Goal: Task Accomplishment & Management: Complete application form

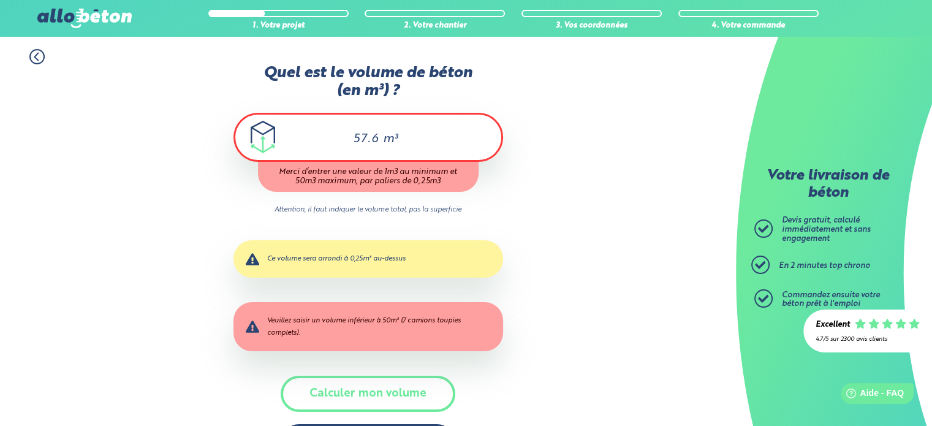
click at [357, 414] on div "Quel est le volume de béton (en m³) ? 57.6 m³ Merci d’entrer une valeur de 1m3 …" at bounding box center [369, 268] width 270 height 409
drag, startPoint x: 353, startPoint y: 139, endPoint x: 377, endPoint y: 139, distance: 23.9
click at [377, 139] on input "57.6" at bounding box center [359, 139] width 41 height 15
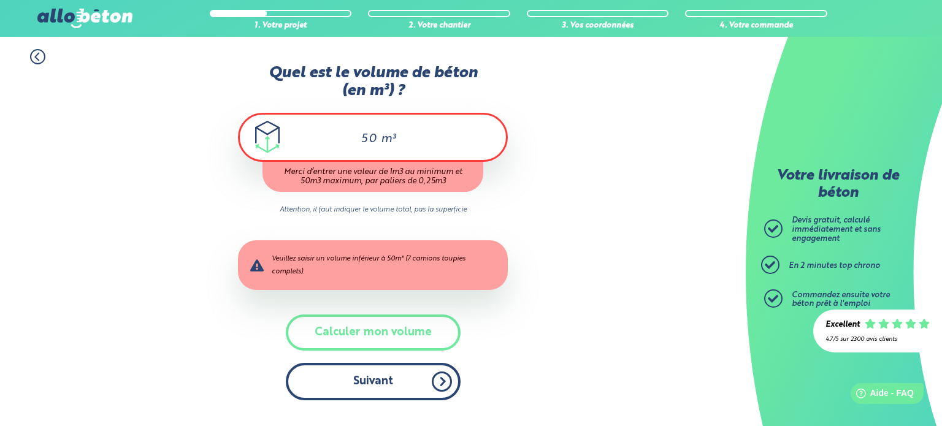
click at [355, 371] on div "Quel est le volume de béton (en m³) ? 50 m³ Merci d’entrer une valeur de 1m3 au…" at bounding box center [373, 238] width 270 height 348
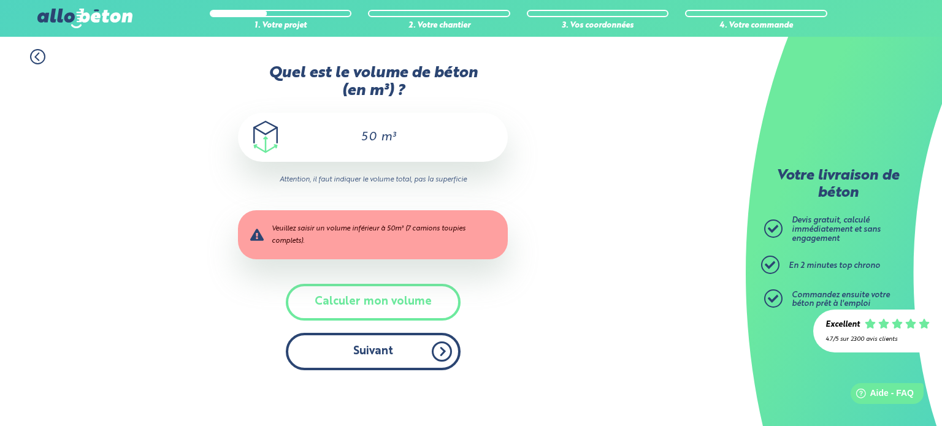
click at [368, 360] on button "Suivant" at bounding box center [373, 351] width 175 height 37
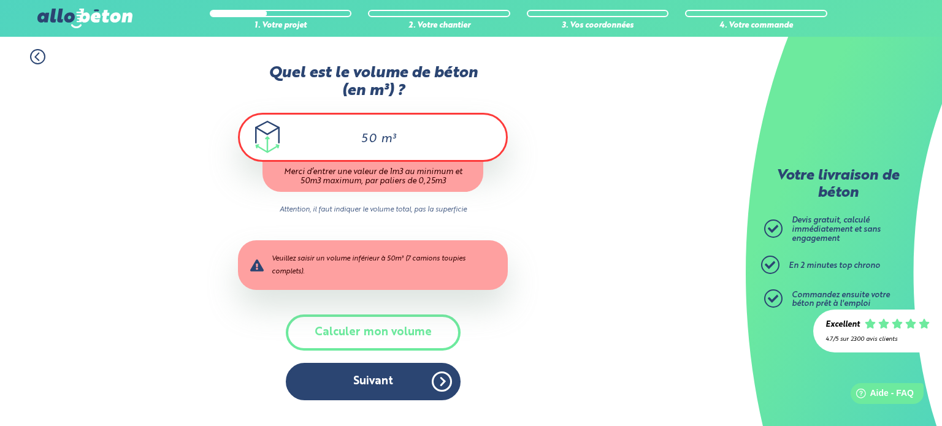
type input "5"
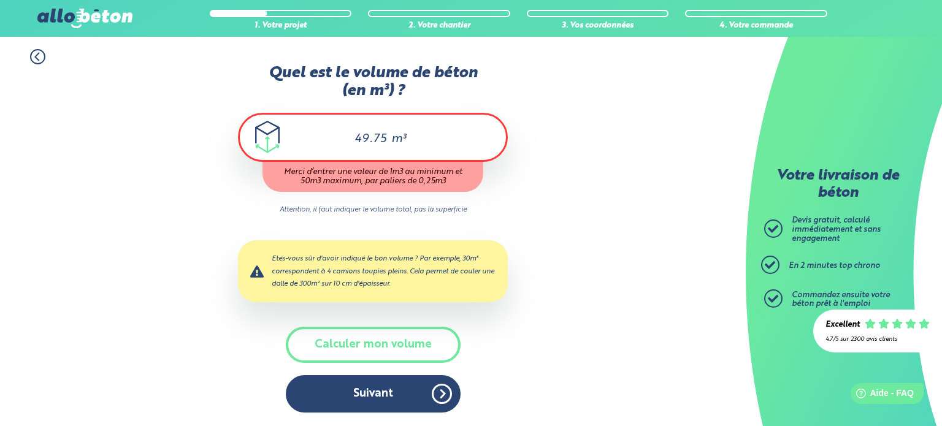
type input "49.75"
click at [546, 339] on div "1. Votre projet 2. Votre chantier 3. Vos coordonnées 4. Votre commande Quel est…" at bounding box center [372, 231] width 745 height 388
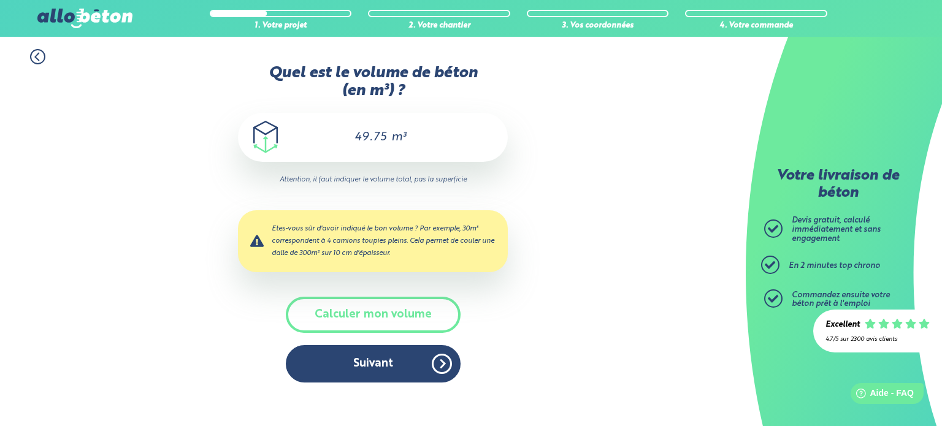
click at [374, 265] on div "Etes-vous sûr d'avoir indiqué le bon volume ? Par exemple, 30m³ correspondent à…" at bounding box center [373, 240] width 270 height 61
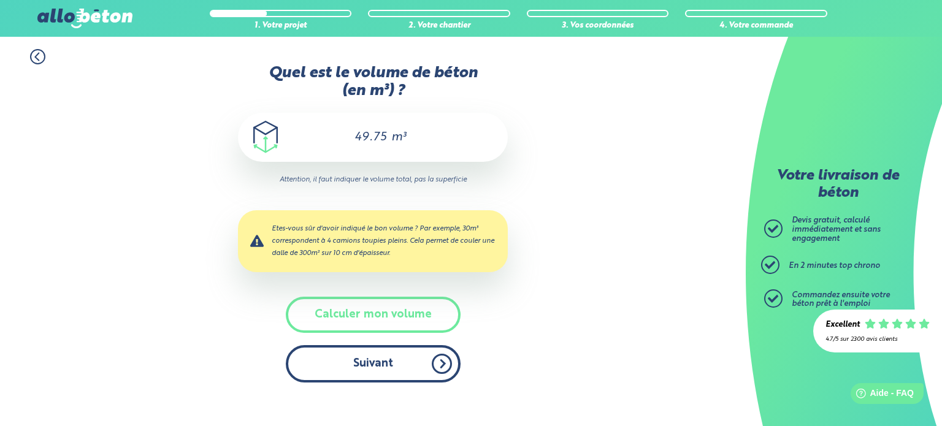
click at [414, 372] on button "Suivant" at bounding box center [373, 363] width 175 height 37
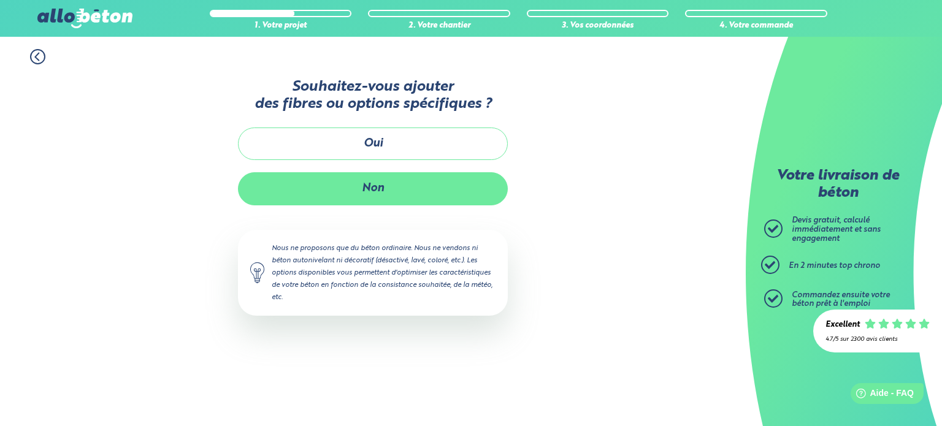
click at [386, 178] on button "Non" at bounding box center [373, 188] width 270 height 32
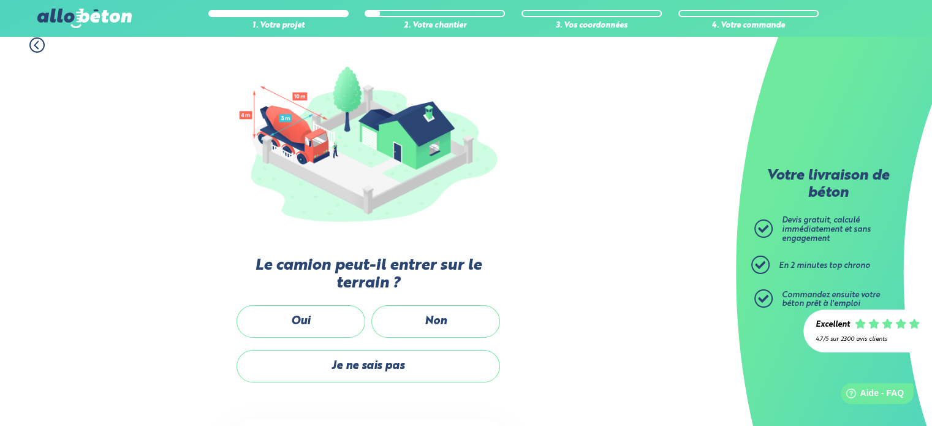
scroll to position [121, 0]
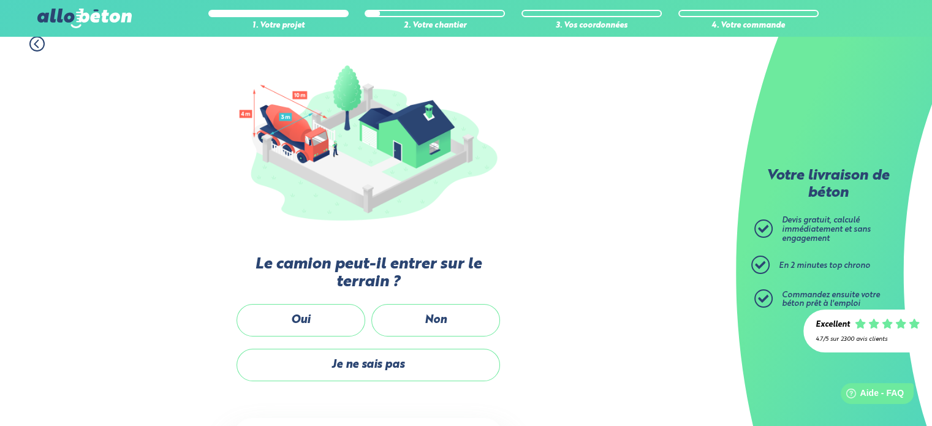
click at [303, 304] on div "Oui" at bounding box center [301, 326] width 135 height 45
click at [304, 316] on label "Oui" at bounding box center [301, 320] width 129 height 32
click at [0, 0] on input "Oui" at bounding box center [0, 0] width 0 height 0
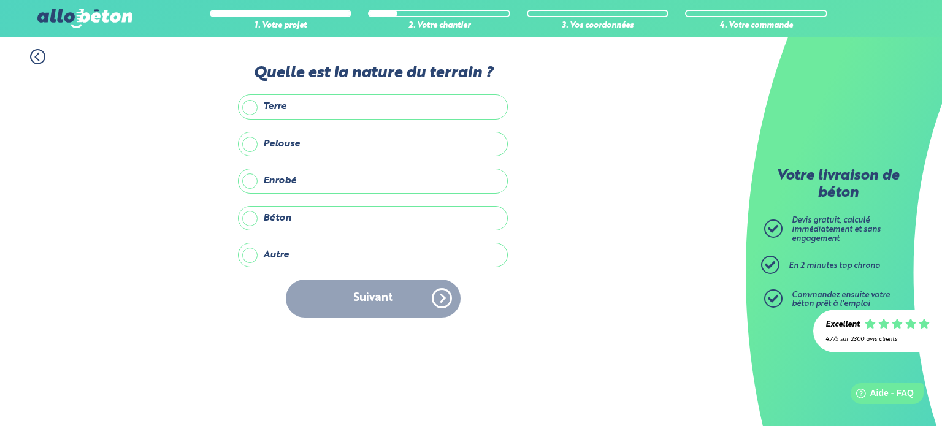
click at [267, 105] on label "Terre" at bounding box center [373, 106] width 270 height 25
click at [0, 0] on input "Terre" at bounding box center [0, 0] width 0 height 0
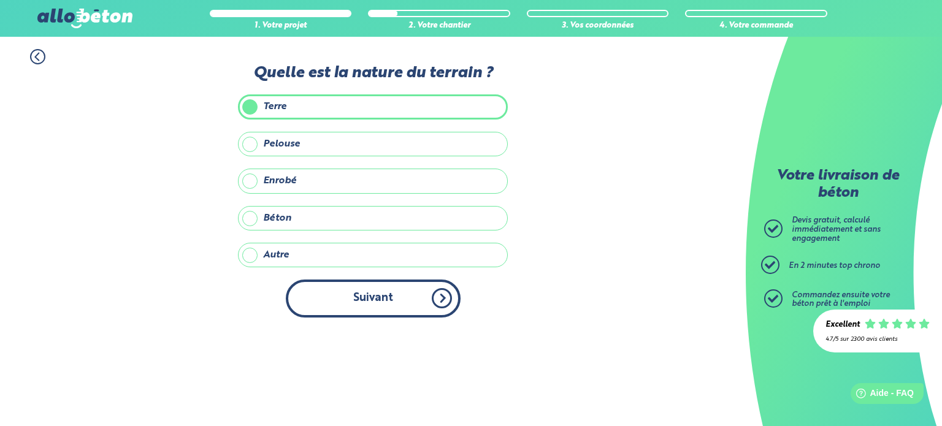
click at [402, 306] on button "Suivant" at bounding box center [373, 298] width 175 height 37
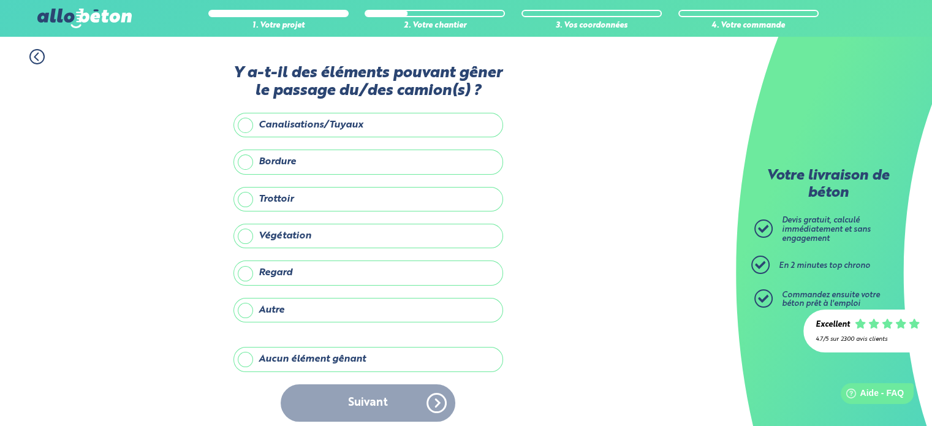
click at [315, 354] on label "Aucun élément gênant" at bounding box center [369, 359] width 270 height 25
click at [0, 0] on input "Aucun élément gênant" at bounding box center [0, 0] width 0 height 0
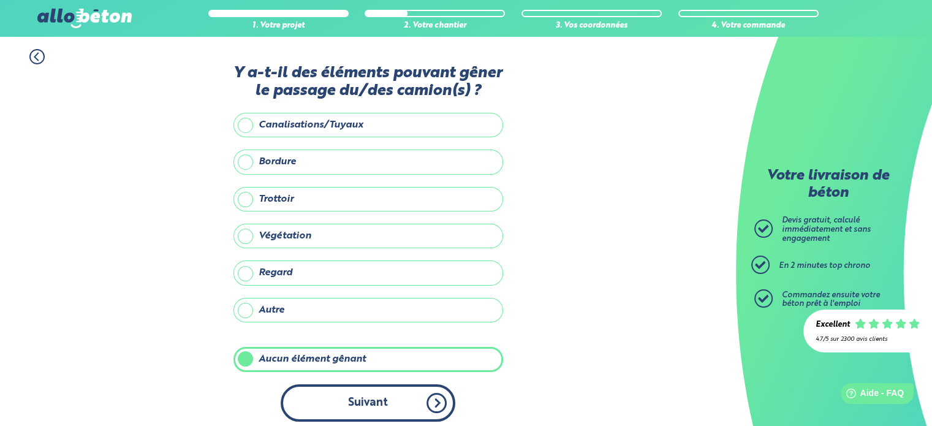
click at [353, 395] on button "Suivant" at bounding box center [368, 402] width 175 height 37
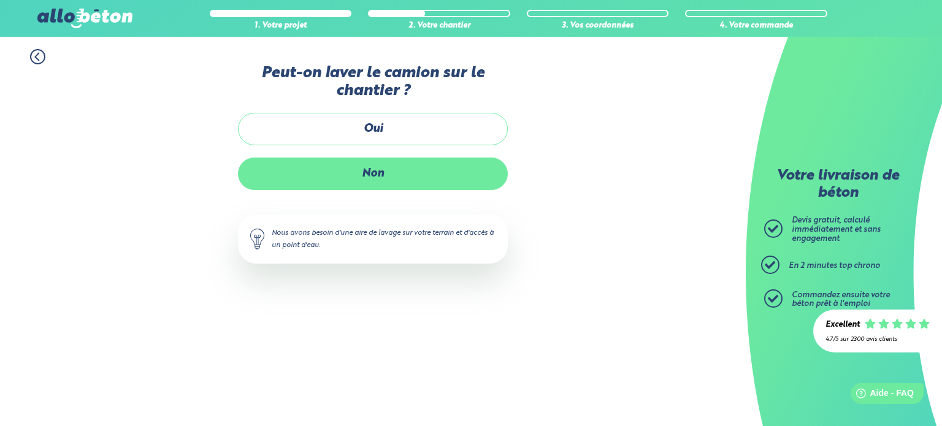
click at [367, 175] on label "Non" at bounding box center [373, 174] width 270 height 32
click at [0, 0] on input "Non" at bounding box center [0, 0] width 0 height 0
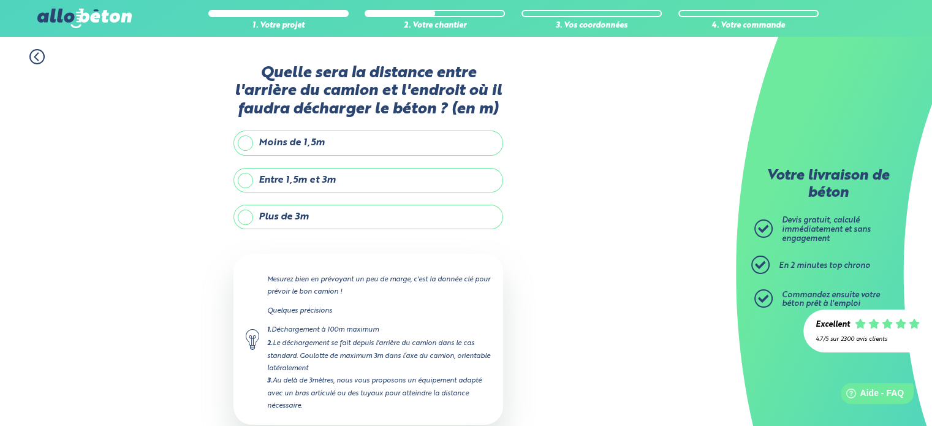
click at [286, 174] on label "Entre 1,5m et 3m" at bounding box center [369, 180] width 270 height 25
click at [0, 0] on input "Entre 1,5m et 3m" at bounding box center [0, 0] width 0 height 0
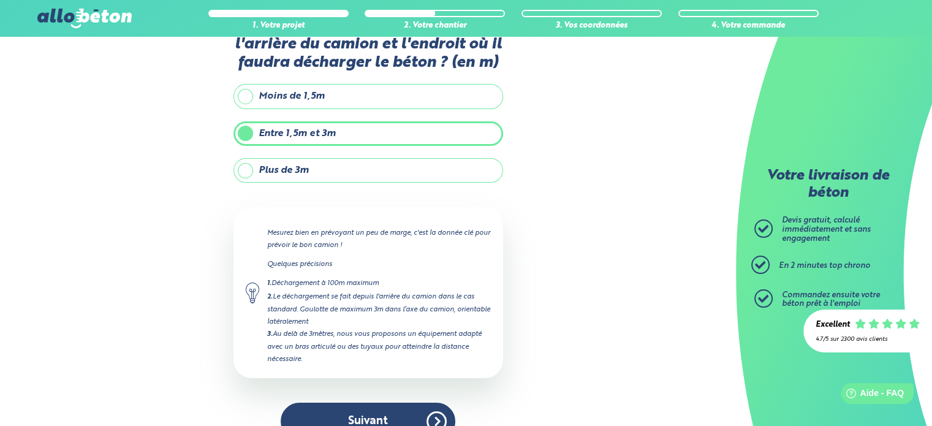
scroll to position [69, 0]
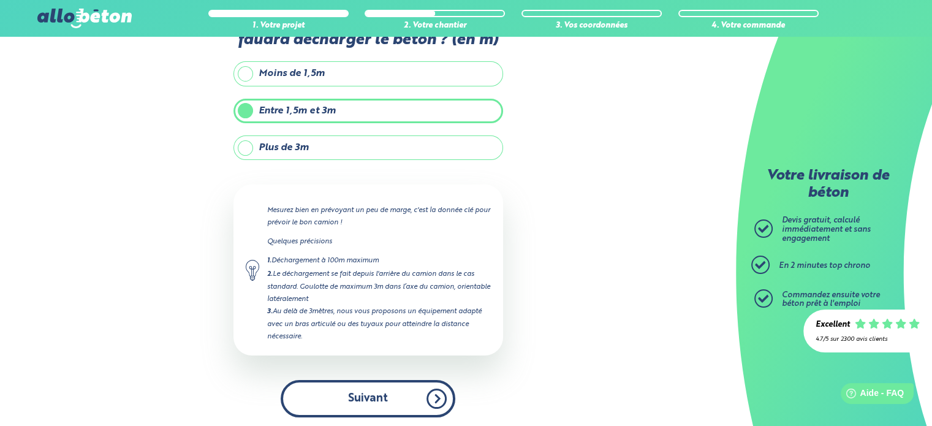
click at [371, 387] on button "Suivant" at bounding box center [368, 398] width 175 height 37
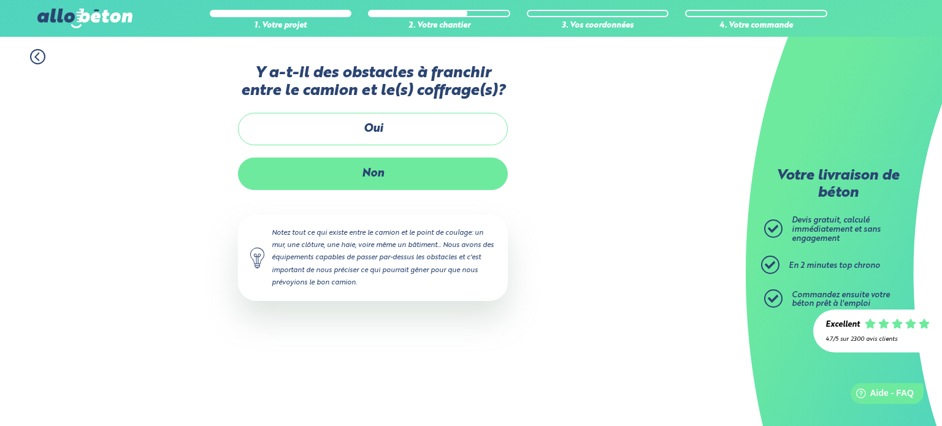
click at [384, 161] on label "Non" at bounding box center [373, 174] width 270 height 32
click at [0, 0] on input "Non" at bounding box center [0, 0] width 0 height 0
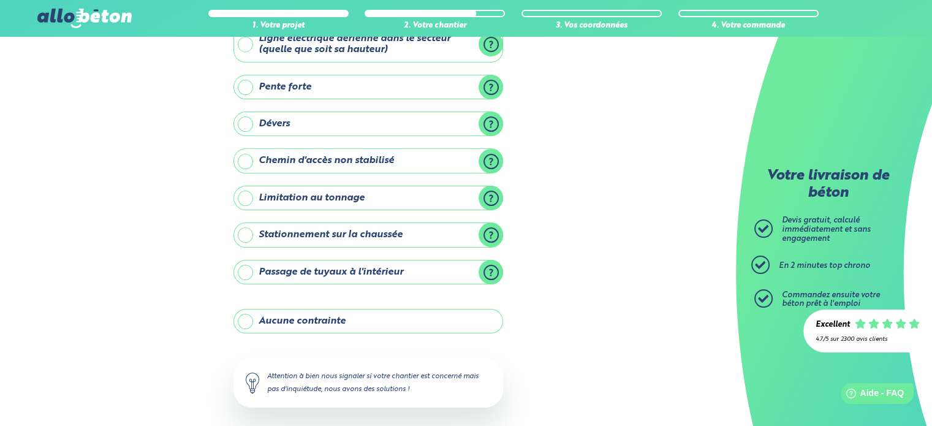
scroll to position [88, 0]
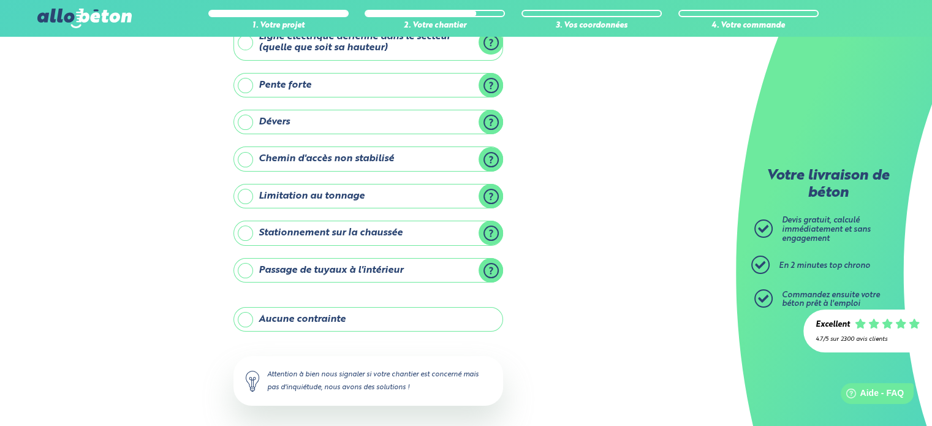
click at [495, 88] on label "Pente forte" at bounding box center [369, 85] width 270 height 25
click at [0, 0] on input "Pente forte" at bounding box center [0, 0] width 0 height 0
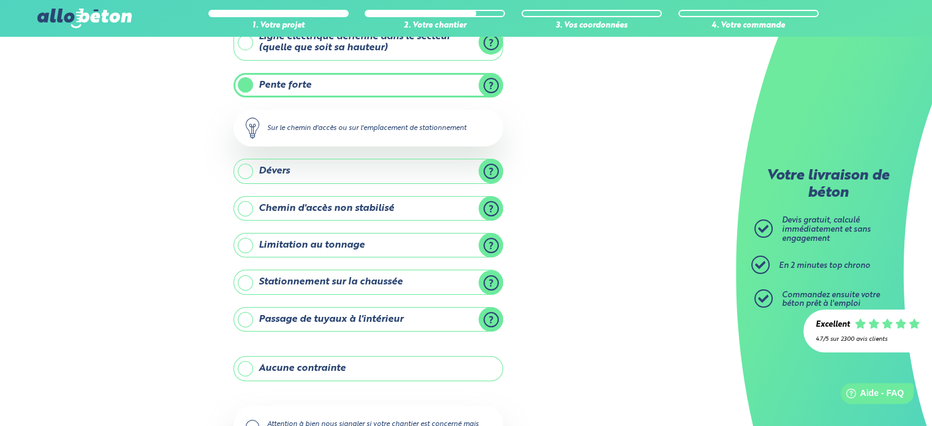
click at [495, 88] on label "Pente forte" at bounding box center [369, 85] width 270 height 25
click at [0, 0] on input "Pente forte" at bounding box center [0, 0] width 0 height 0
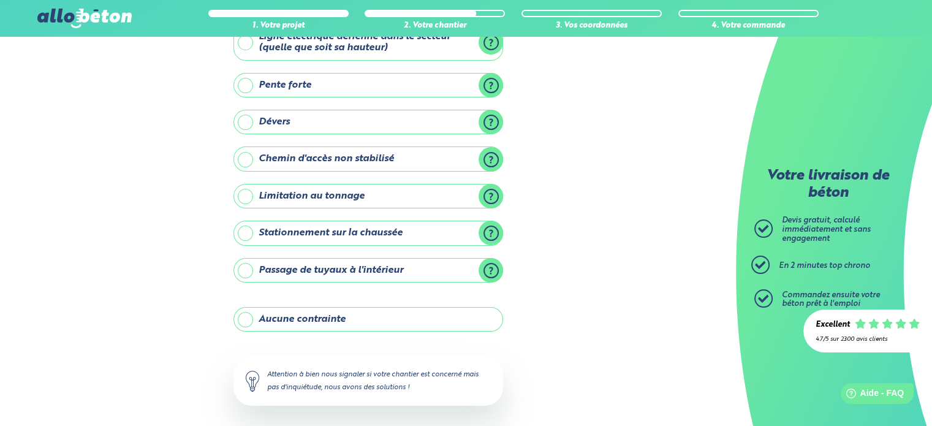
click at [242, 85] on label "Pente forte" at bounding box center [369, 85] width 270 height 25
click at [0, 0] on input "Pente forte" at bounding box center [0, 0] width 0 height 0
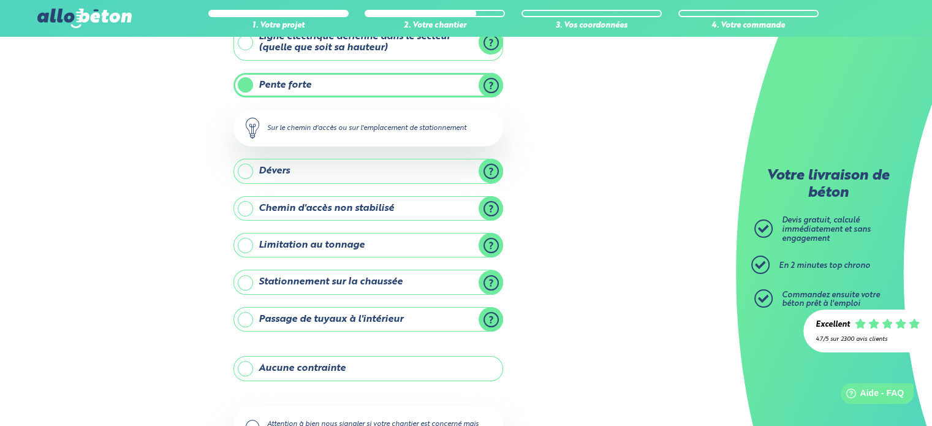
click at [242, 85] on label "Pente forte" at bounding box center [369, 85] width 270 height 25
click at [0, 0] on input "Pente forte" at bounding box center [0, 0] width 0 height 0
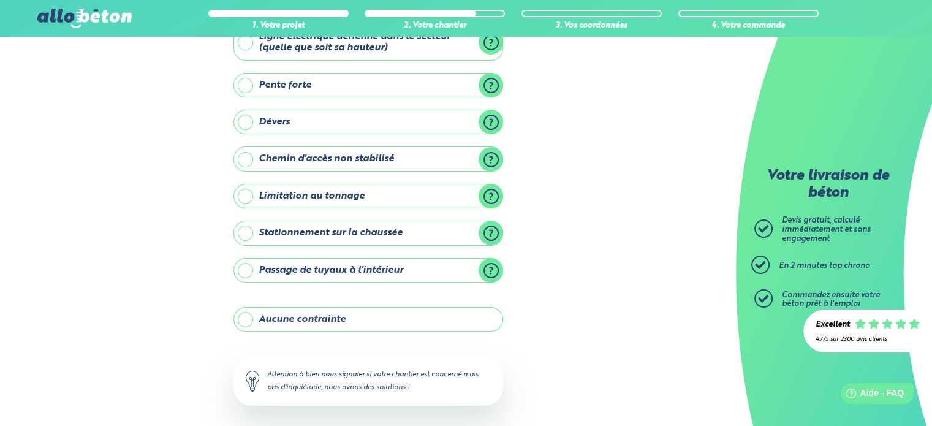
click at [242, 85] on label "Pente forte" at bounding box center [369, 85] width 270 height 25
click at [0, 0] on input "Pente forte" at bounding box center [0, 0] width 0 height 0
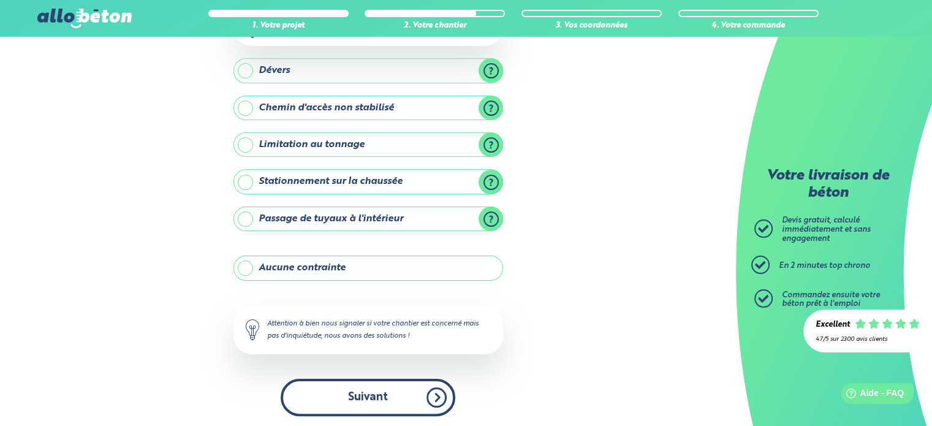
click at [407, 394] on button "Suivant" at bounding box center [368, 397] width 175 height 37
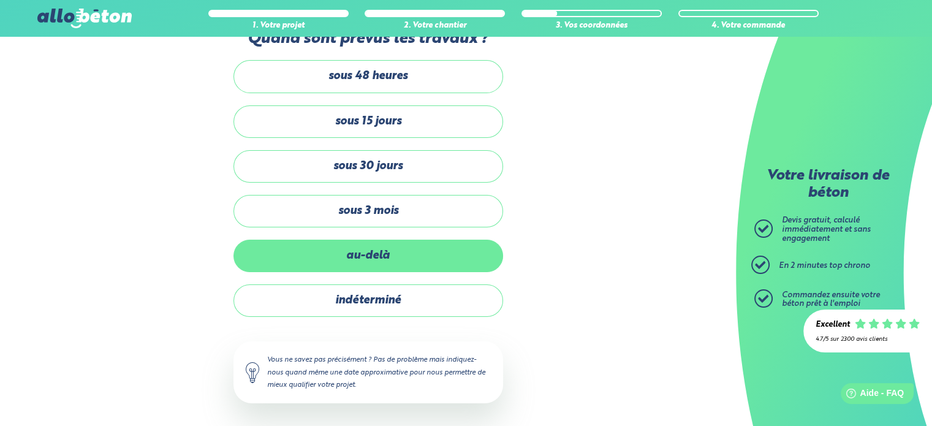
click at [414, 261] on label "au-delà" at bounding box center [369, 256] width 270 height 32
click at [0, 0] on input "au-delà" at bounding box center [0, 0] width 0 height 0
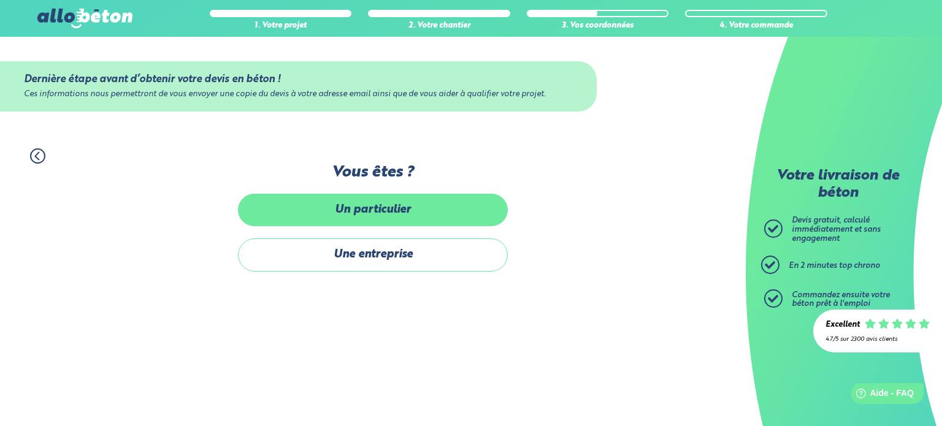
click at [419, 219] on label "Un particulier" at bounding box center [373, 210] width 270 height 32
click at [0, 0] on input "Un particulier" at bounding box center [0, 0] width 0 height 0
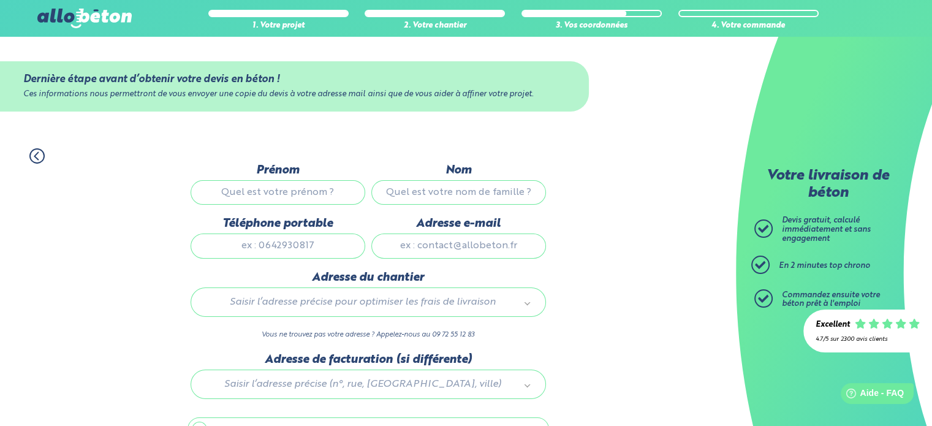
click at [293, 193] on input "Prénom" at bounding box center [278, 192] width 175 height 25
type input "Aïssam"
click at [444, 200] on input "Nom" at bounding box center [458, 192] width 175 height 25
type input "EL MARGAI"
click at [243, 240] on input "Téléphone portable" at bounding box center [278, 246] width 175 height 25
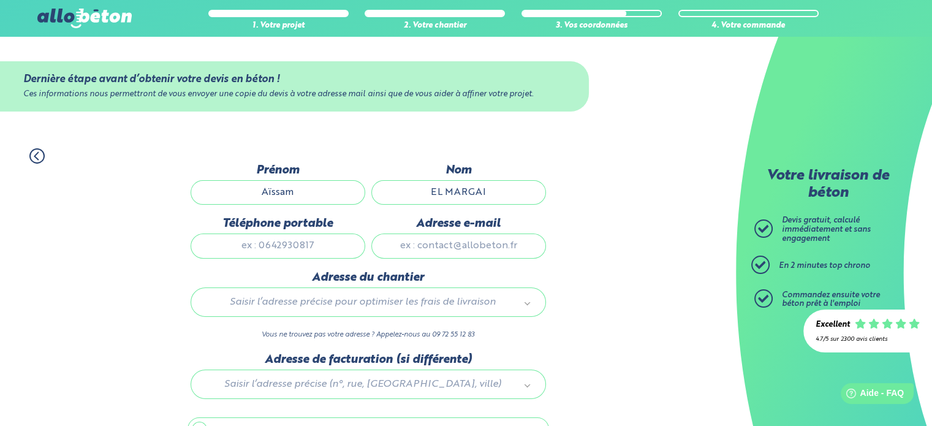
type input "0782846818"
click at [493, 251] on input "Adresse e-mail" at bounding box center [458, 246] width 175 height 25
type input "[EMAIL_ADDRESS][DOMAIN_NAME]"
click at [396, 313] on div "Saisir l’adresse précise pour optimiser les frais de livraison" at bounding box center [369, 302] width 356 height 29
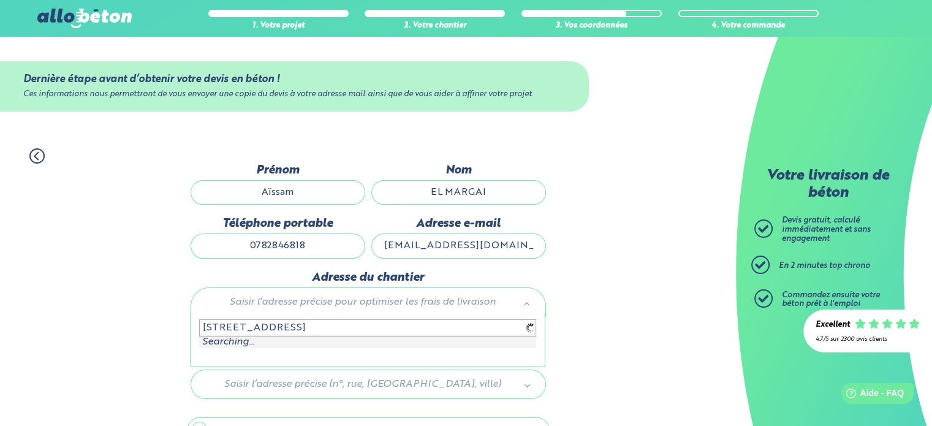
type input "[STREET_ADDRESS]"
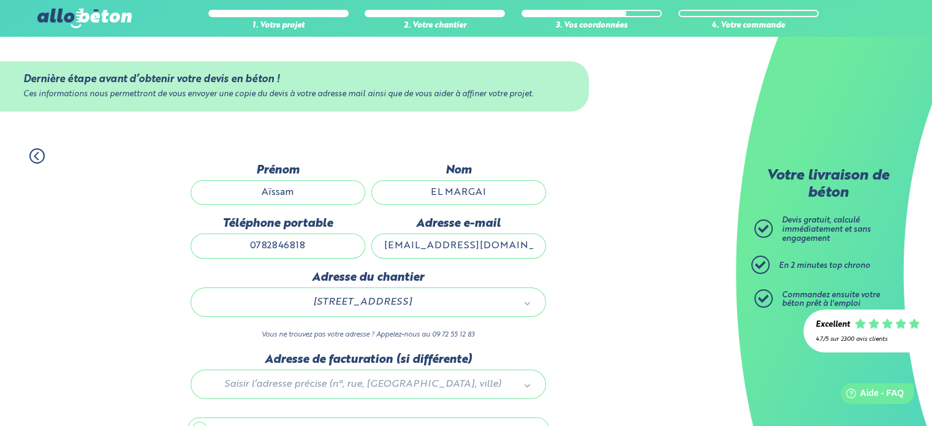
scroll to position [69, 0]
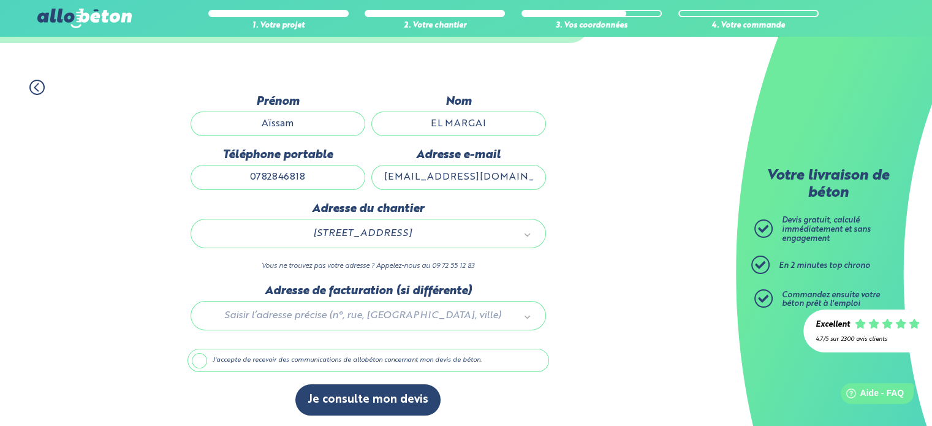
click at [386, 325] on div at bounding box center [369, 313] width 362 height 58
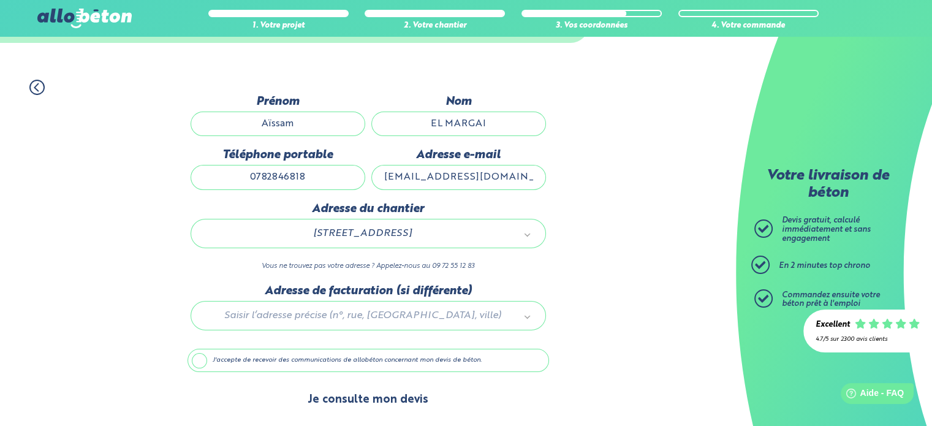
click at [364, 394] on button "Je consulte mon devis" at bounding box center [367, 399] width 145 height 31
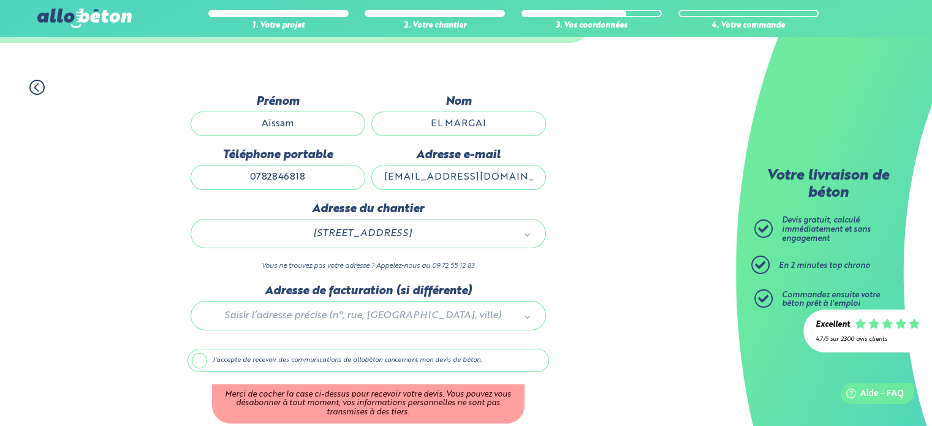
scroll to position [120, 0]
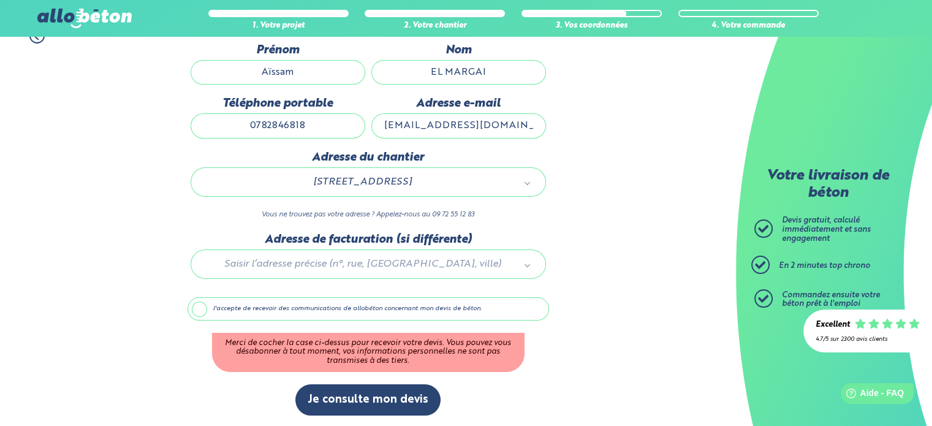
click at [202, 307] on label "J'accepte de recevoir des communications de allobéton concernant mon devis de b…" at bounding box center [369, 308] width 362 height 23
click at [0, 0] on input "J'accepte de recevoir des communications de allobéton concernant mon devis de b…" at bounding box center [0, 0] width 0 height 0
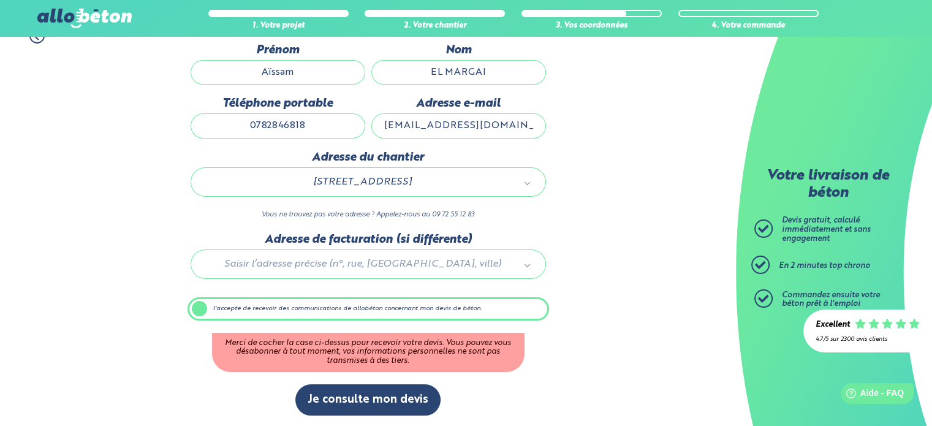
scroll to position [69, 0]
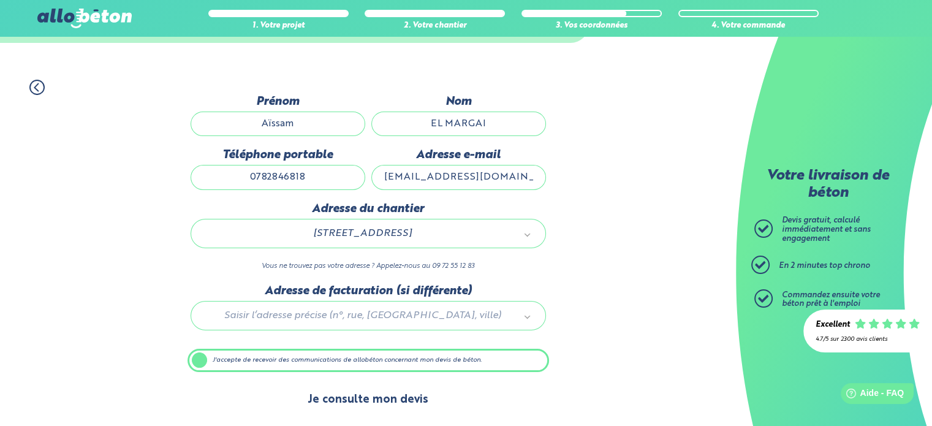
click at [375, 389] on button "Je consulte mon devis" at bounding box center [367, 399] width 145 height 31
